Goal: Task Accomplishment & Management: Complete application form

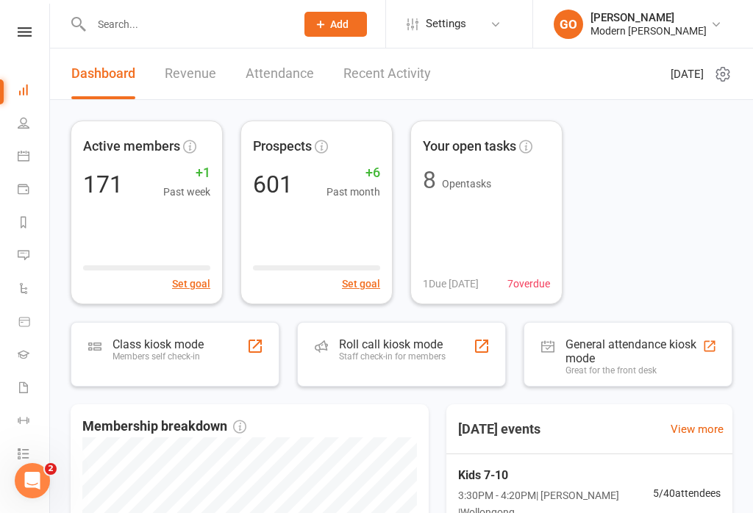
click at [330, 19] on span "Add" at bounding box center [339, 24] width 18 height 12
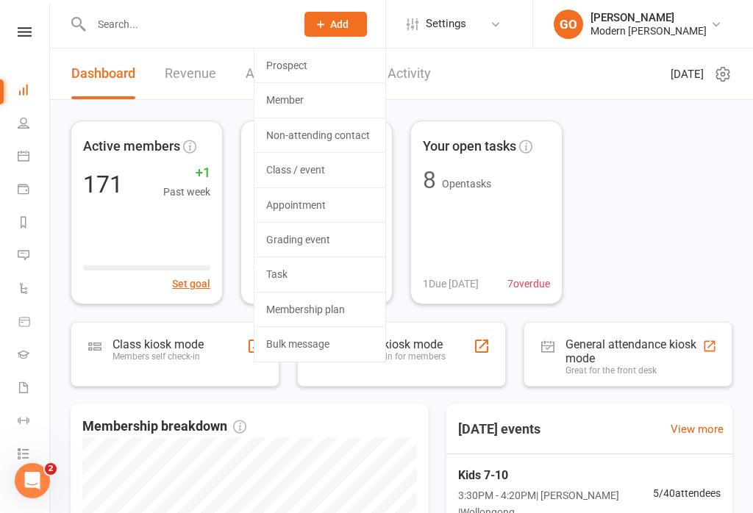
click at [291, 65] on link "Prospect" at bounding box center [319, 66] width 131 height 34
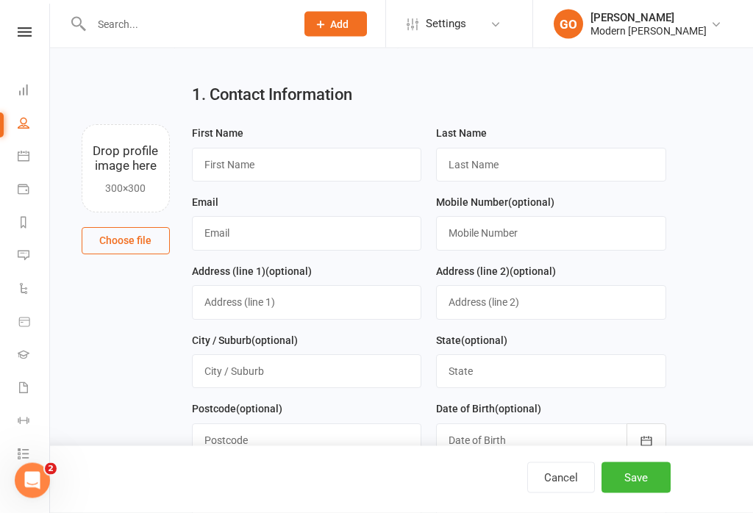
scroll to position [22, 0]
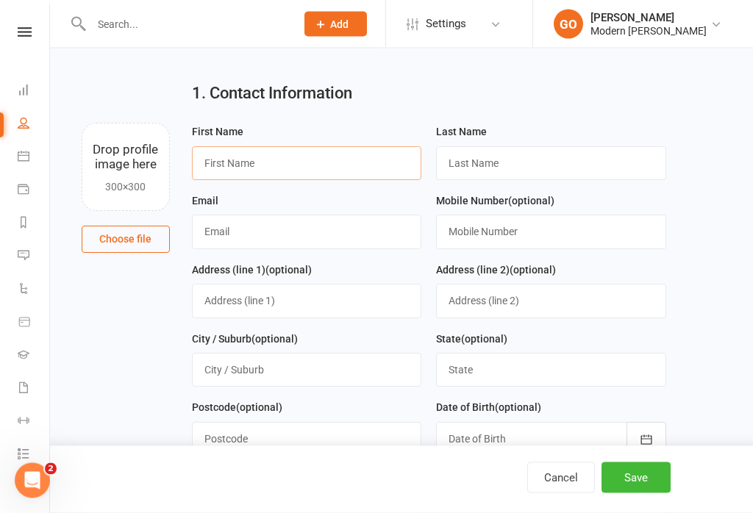
click at [343, 147] on input "text" at bounding box center [307, 164] width 230 height 34
type input "Lorna"
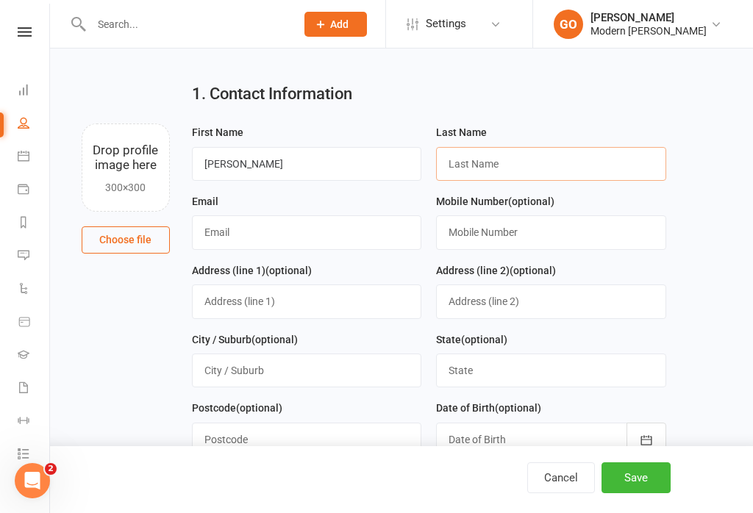
click at [521, 150] on input "text" at bounding box center [551, 164] width 230 height 34
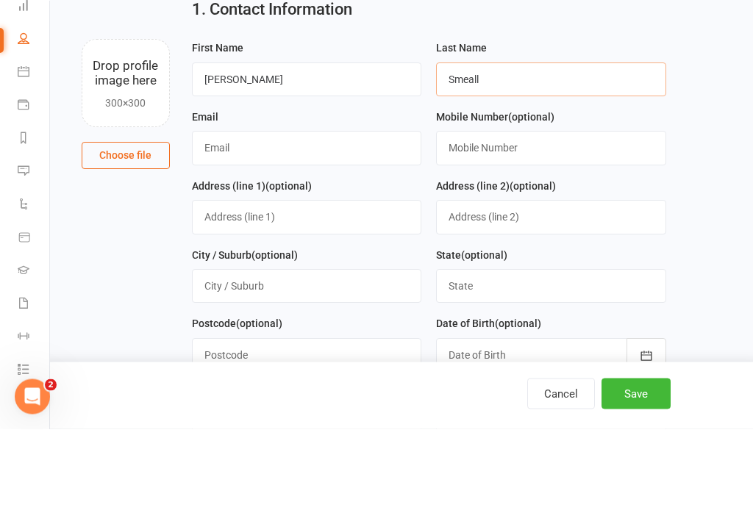
type input "Smeall"
click at [212, 215] on input "text" at bounding box center [307, 232] width 230 height 34
type input "L"
type input "lornao22@gmail.com"
click at [580, 215] on input "text" at bounding box center [551, 232] width 230 height 34
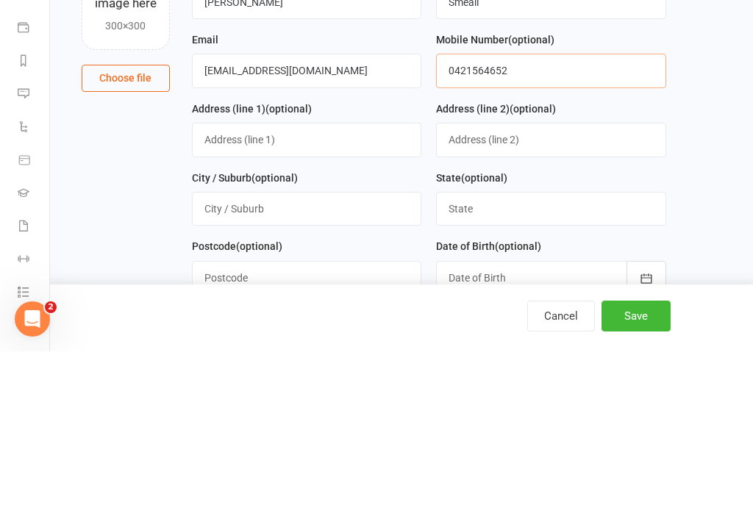
type input "0421564652"
click at [373, 285] on input "text" at bounding box center [307, 302] width 230 height 34
type input "1"
type input "51a Crawford Lane"
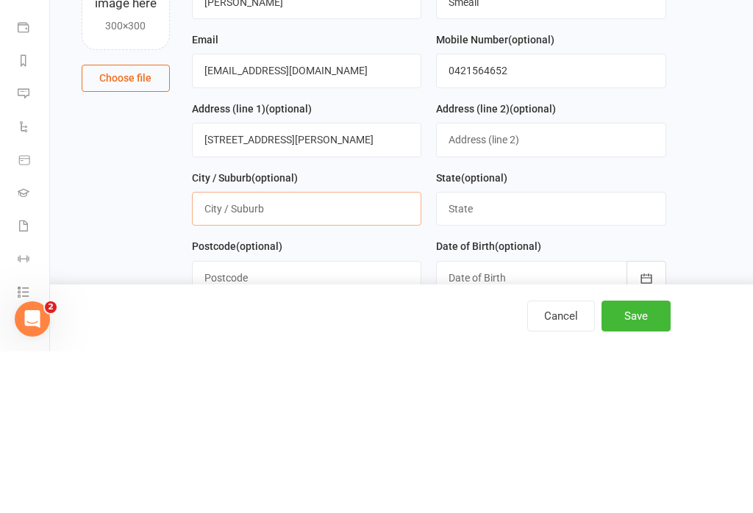
click at [374, 354] on input "text" at bounding box center [307, 371] width 230 height 34
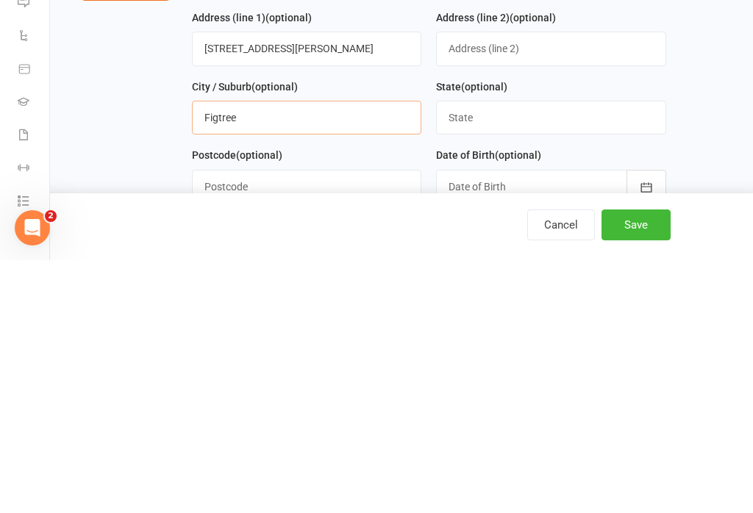
type input "Figtree"
click at [582, 354] on input "text" at bounding box center [551, 371] width 230 height 34
type input "Nsw"
click at [345, 423] on input "text" at bounding box center [307, 440] width 230 height 34
type input "2525"
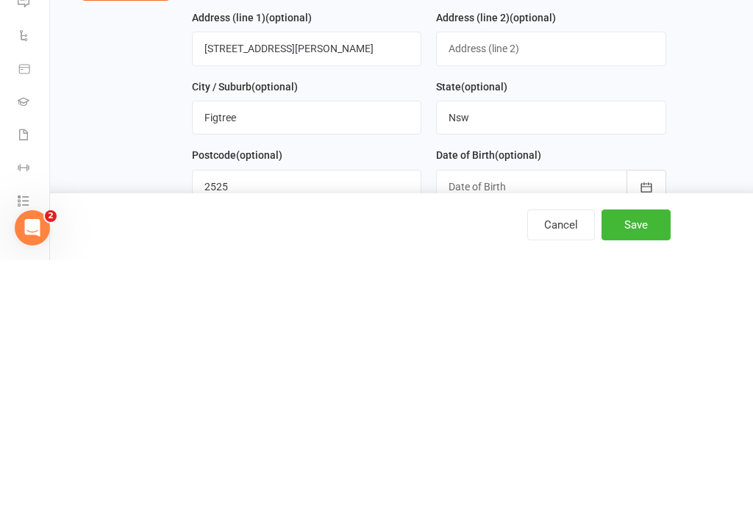
click at [539, 423] on div at bounding box center [551, 440] width 230 height 34
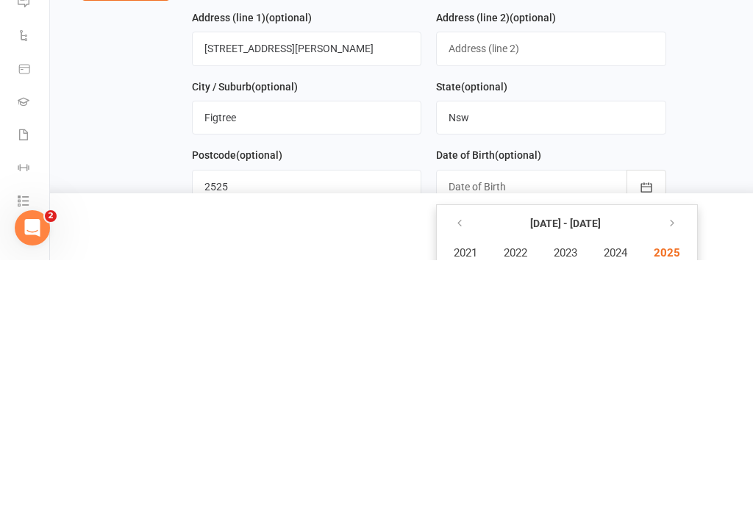
scroll to position [276, 0]
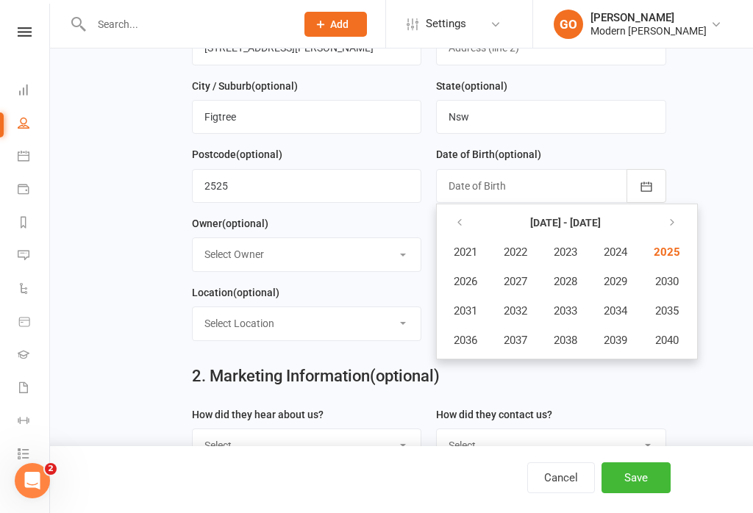
click at [727, 138] on main "1. Contact Information Drop profile image here 300×300 Choose file First Name L…" at bounding box center [402, 207] width 662 height 780
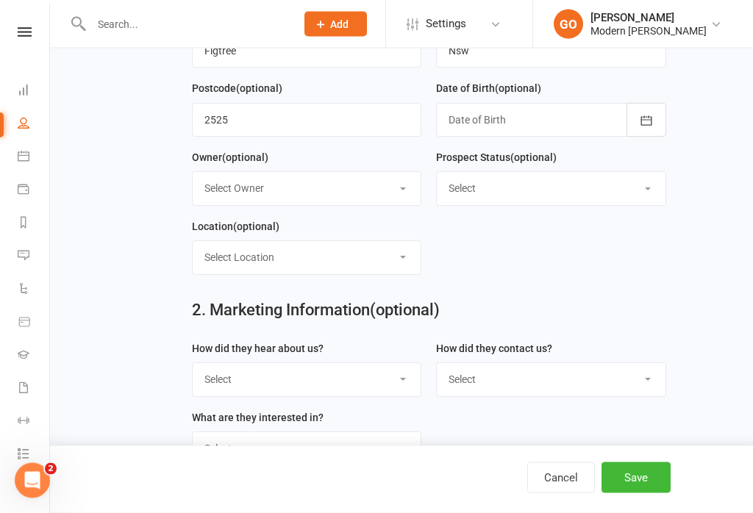
scroll to position [343, 0]
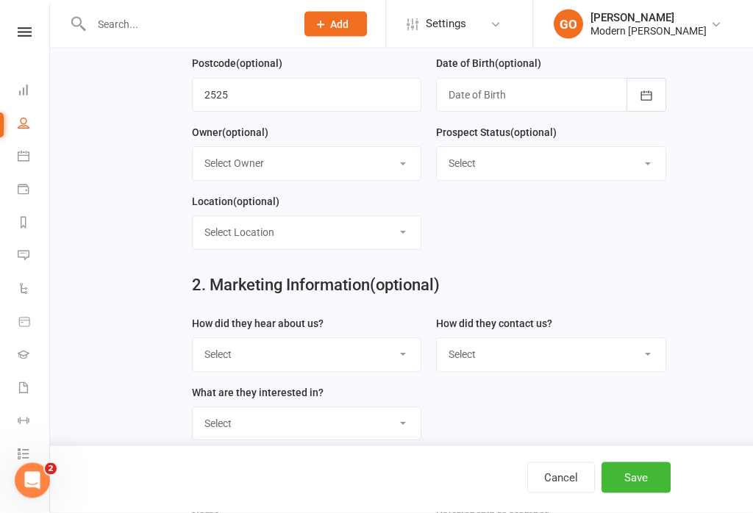
click at [652, 158] on select "Select Inquiry Free Trial Link Sent Trial Booked Trial Attended Interested Not …" at bounding box center [551, 164] width 229 height 32
select select "Inquiry"
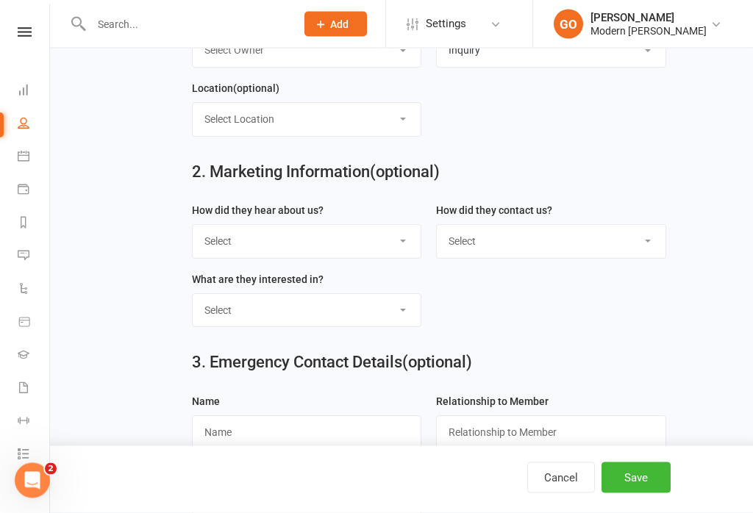
scroll to position [480, 0]
click at [405, 231] on select "Select Google Through A Friend Poster Magazine Walk by Letter Box Drop Facebook" at bounding box center [307, 241] width 229 height 32
select select "Google"
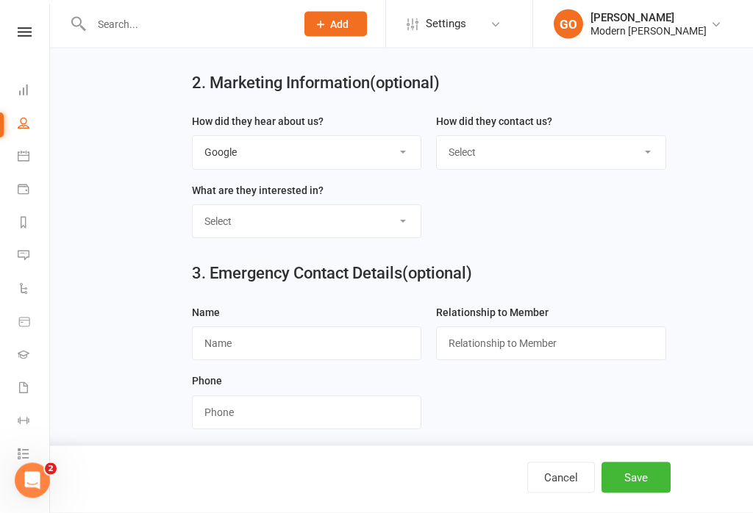
scroll to position [569, 0]
click at [407, 222] on select "Select Classes Personal Training Weight Loss Body Building De-Stressing Diet/Fo…" at bounding box center [307, 221] width 229 height 32
select select "Classes"
click at [346, 334] on input "text" at bounding box center [307, 343] width 230 height 34
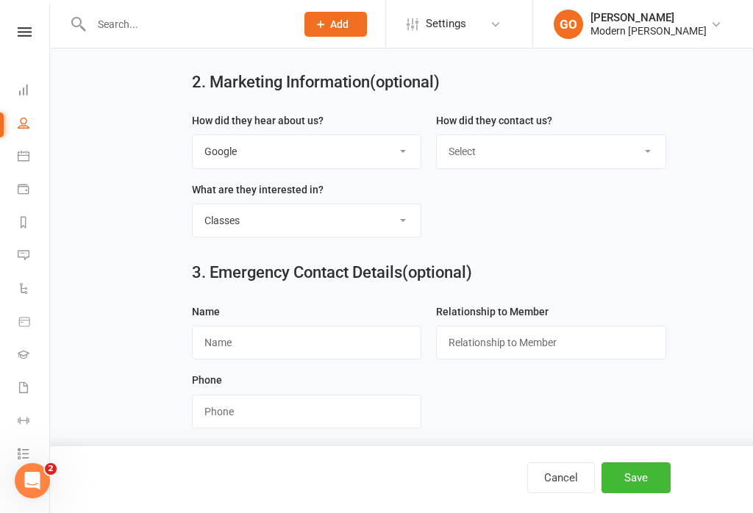
click at [639, 494] on button "Save" at bounding box center [636, 478] width 69 height 31
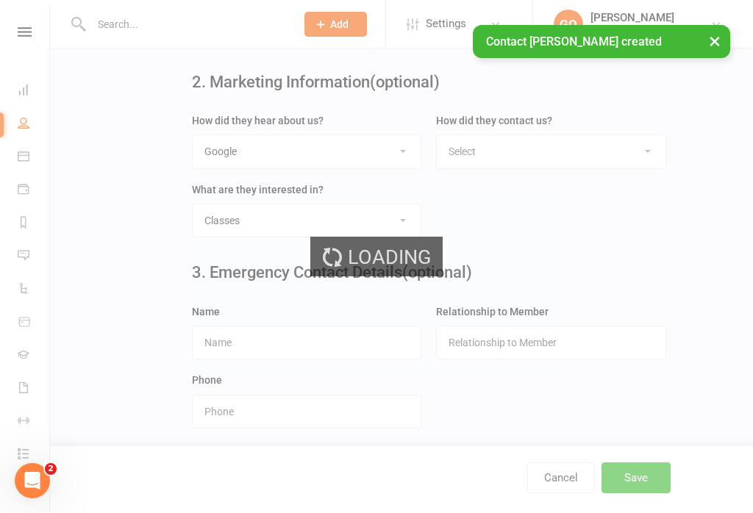
scroll to position [0, 0]
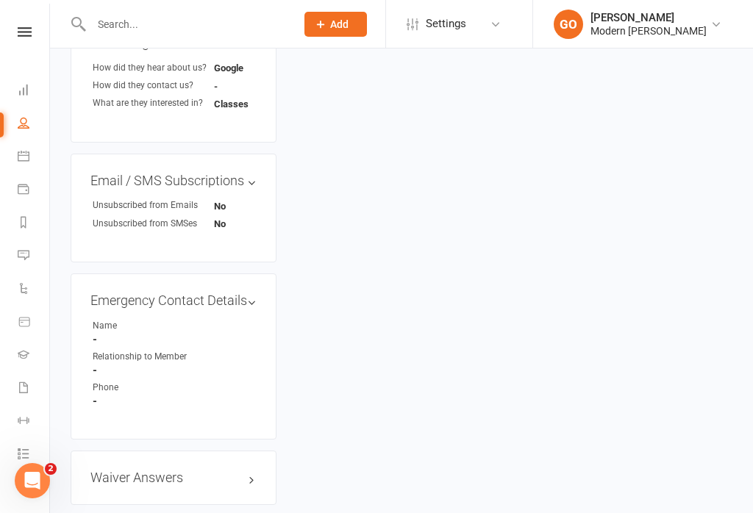
scroll to position [729, 0]
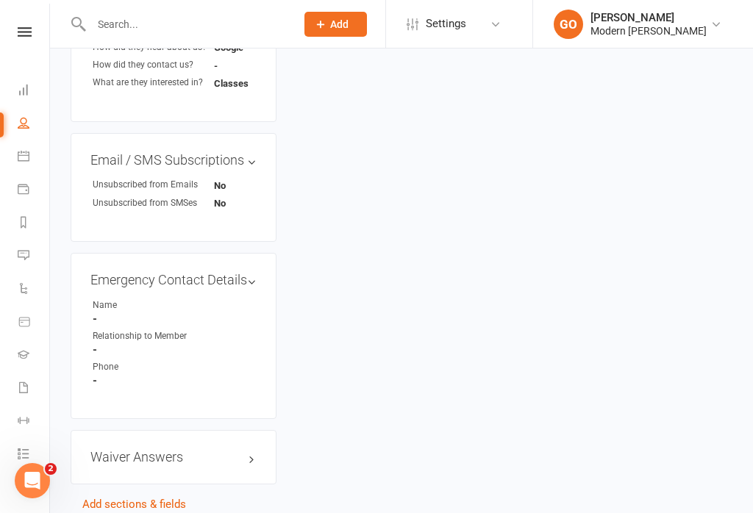
click at [138, 513] on link "Convert to NAC" at bounding box center [120, 522] width 77 height 13
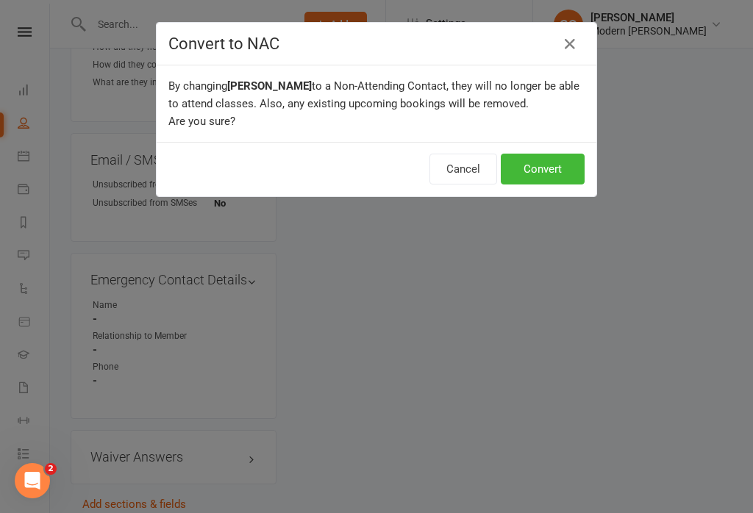
click at [555, 155] on button "Convert" at bounding box center [543, 169] width 84 height 31
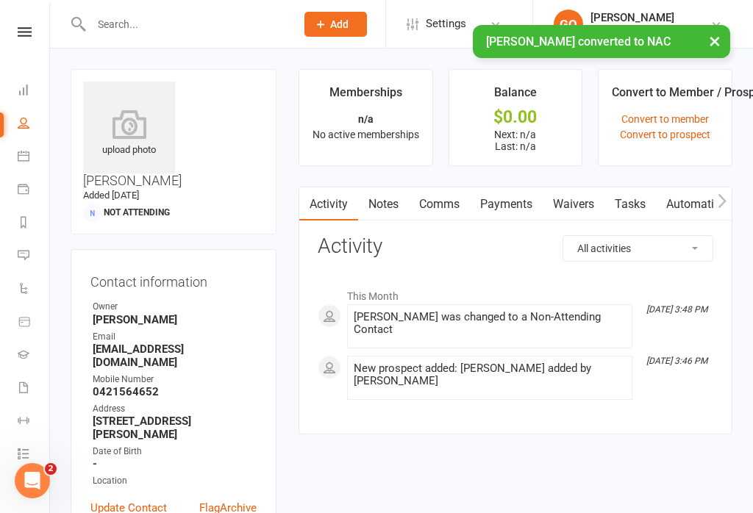
click at [584, 206] on link "Waivers" at bounding box center [574, 205] width 62 height 34
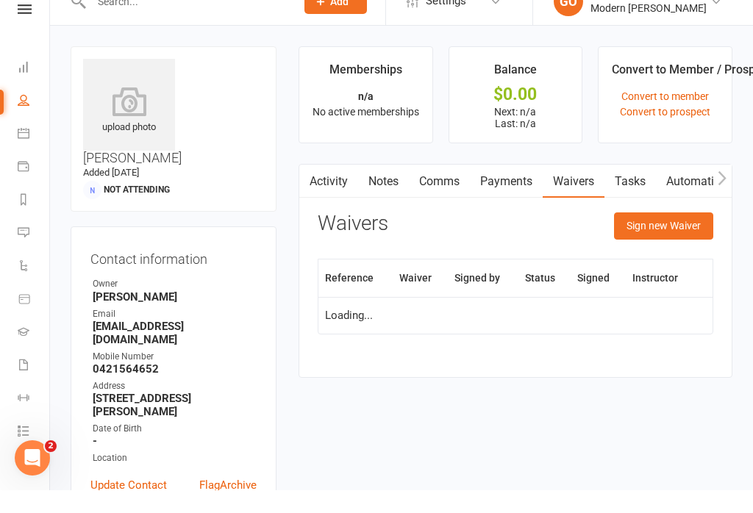
scroll to position [23, 0]
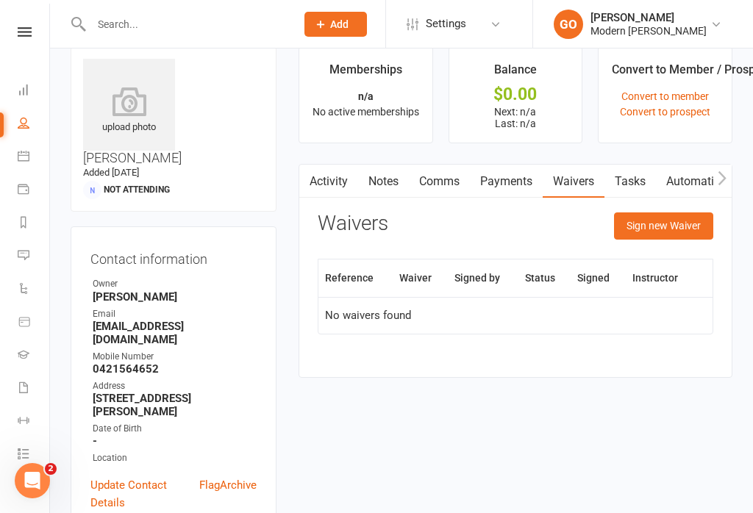
click at [666, 229] on button "Sign new Waiver" at bounding box center [663, 226] width 99 height 26
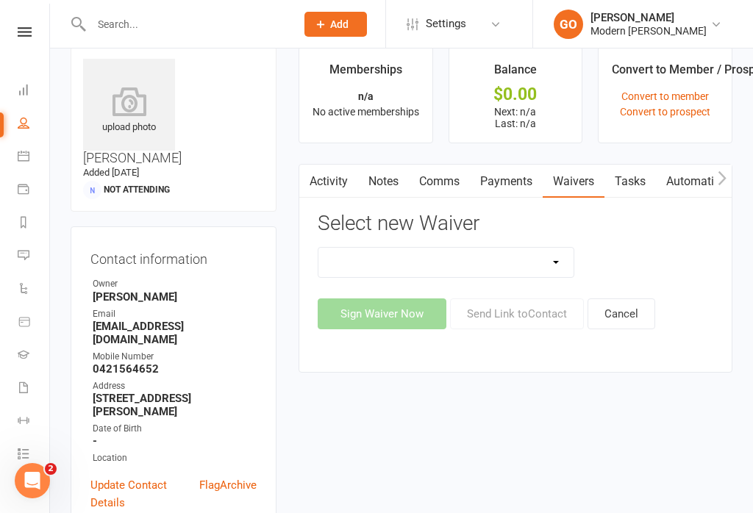
click at [530, 261] on select "Visitor waiver" at bounding box center [445, 262] width 255 height 29
click at [522, 185] on link "Payments" at bounding box center [506, 182] width 73 height 34
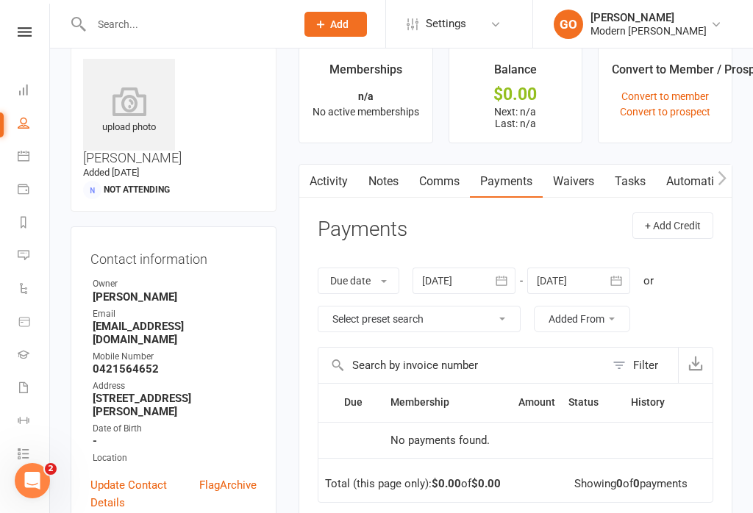
click at [591, 179] on link "Waivers" at bounding box center [574, 182] width 62 height 34
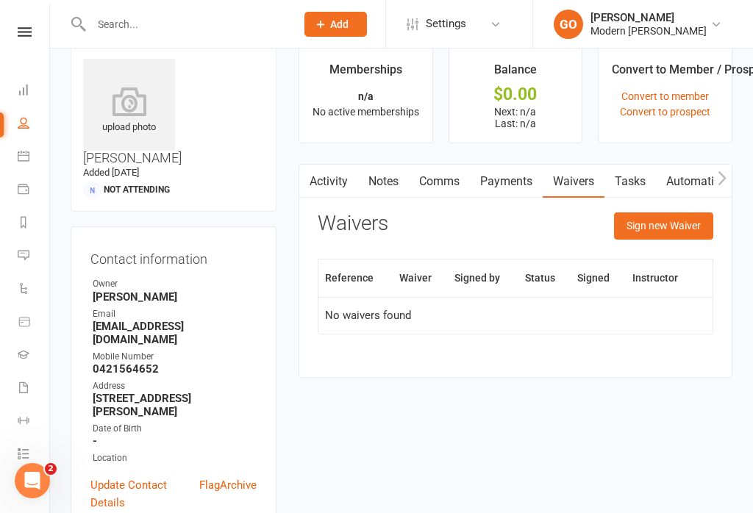
click at [675, 224] on button "Sign new Waiver" at bounding box center [663, 226] width 99 height 26
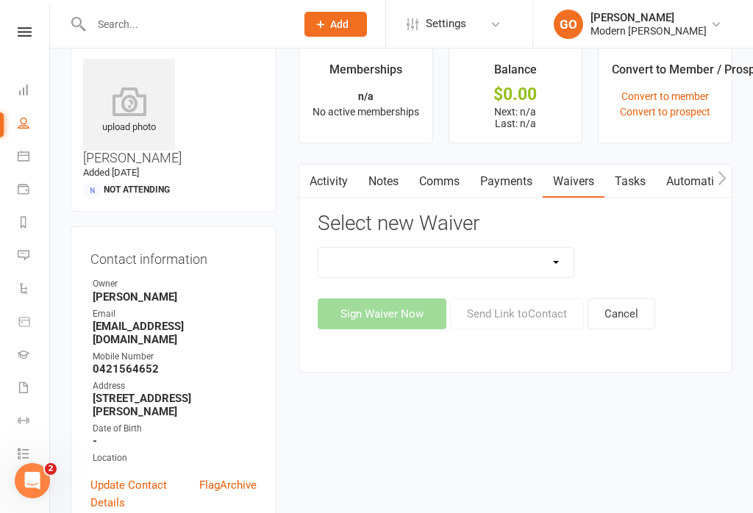
click at [560, 266] on select "Visitor waiver" at bounding box center [445, 262] width 255 height 29
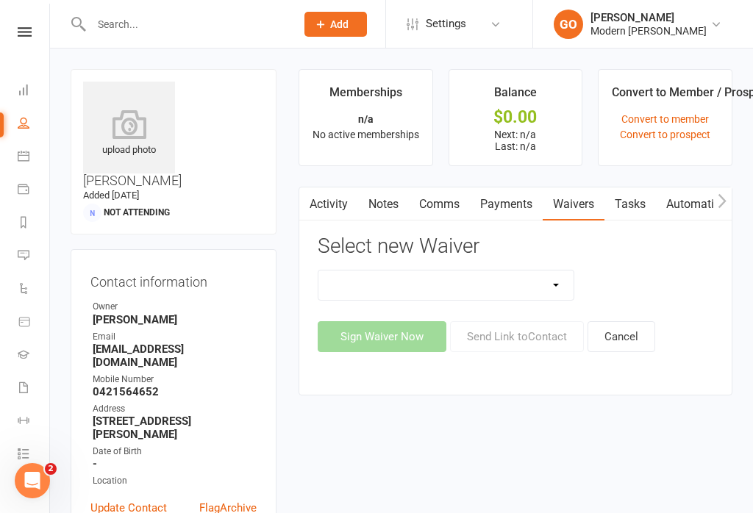
click at [449, 209] on link "Comms" at bounding box center [439, 205] width 61 height 34
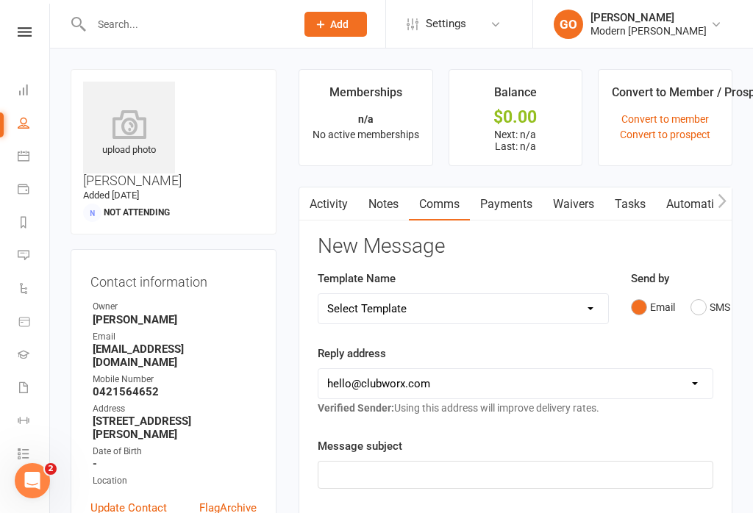
click at [395, 204] on link "Notes" at bounding box center [383, 205] width 51 height 34
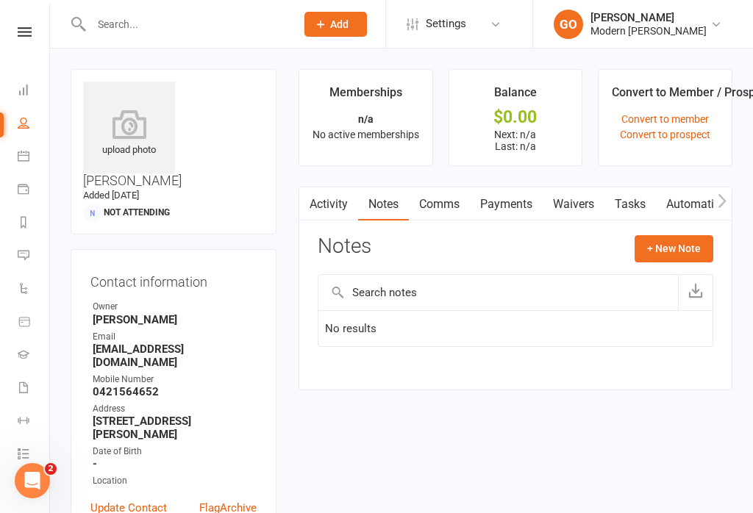
click at [580, 201] on link "Waivers" at bounding box center [574, 205] width 62 height 34
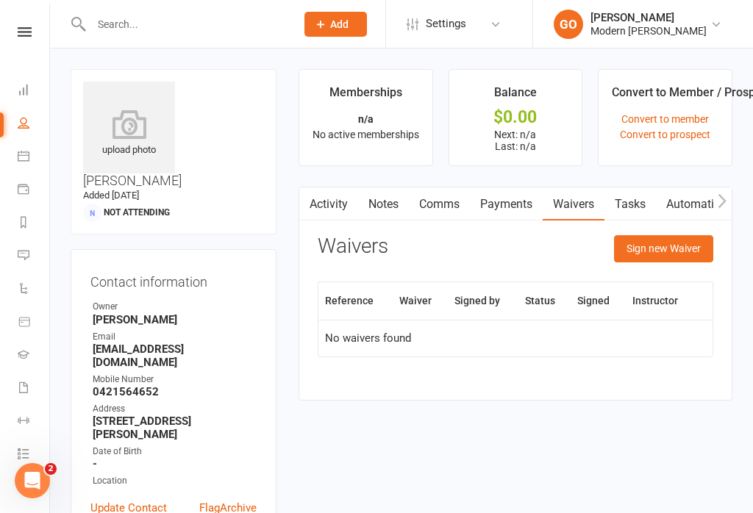
click at [481, 307] on th "Signed by" at bounding box center [483, 301] width 71 height 38
click at [423, 302] on th "Waiver" at bounding box center [420, 301] width 55 height 38
click at [679, 252] on button "Sign new Waiver" at bounding box center [663, 248] width 99 height 26
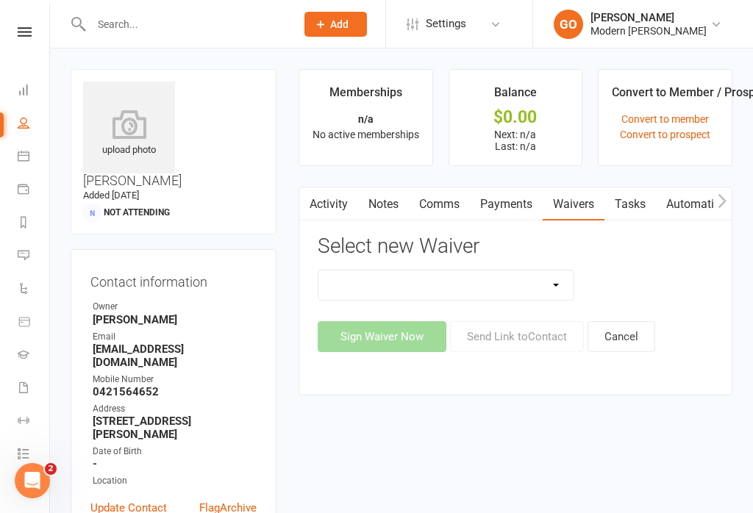
click at [533, 330] on div "Sign Waiver Now Send Link to Contact Cancel" at bounding box center [516, 336] width 396 height 31
click at [431, 343] on div "Sign Waiver Now Send Link to Contact Cancel" at bounding box center [516, 336] width 396 height 31
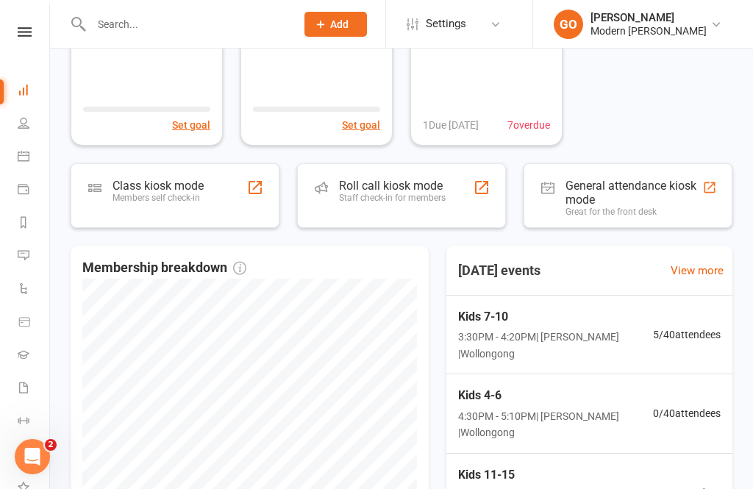
scroll to position [160, 0]
click at [210, 198] on div "Class kiosk mode Members self check-in" at bounding box center [175, 195] width 209 height 65
